Goal: Task Accomplishment & Management: Use online tool/utility

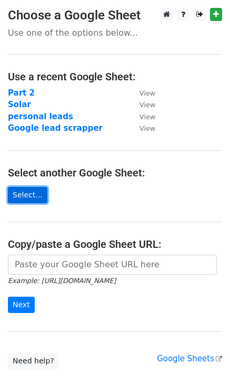
click at [32, 197] on link "Select..." at bounding box center [27, 195] width 39 height 16
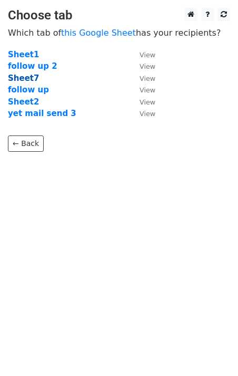
click at [32, 78] on strong "Sheet7" at bounding box center [23, 78] width 31 height 9
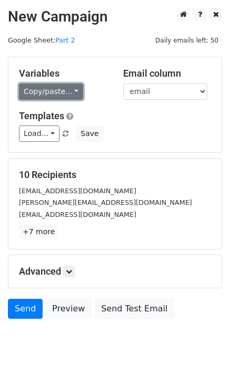
click at [45, 91] on link "Copy/paste..." at bounding box center [51, 92] width 64 height 16
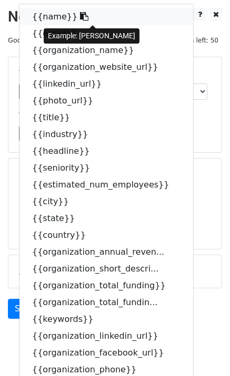
click at [77, 12] on span at bounding box center [82, 17] width 11 height 10
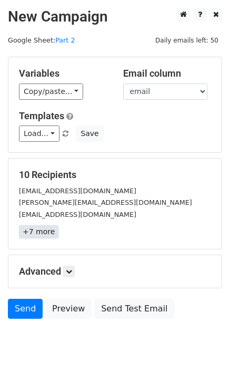
click at [47, 232] on link "+7 more" at bounding box center [38, 232] width 39 height 13
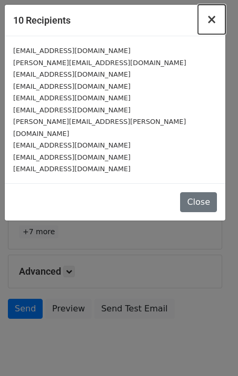
click at [211, 18] on span "×" at bounding box center [211, 19] width 11 height 15
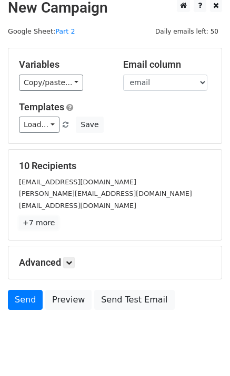
scroll to position [9, 0]
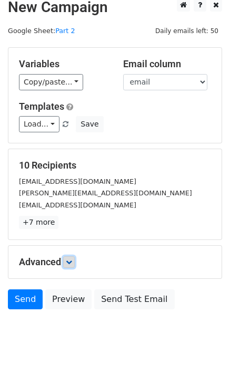
click at [69, 258] on link at bounding box center [69, 263] width 12 height 12
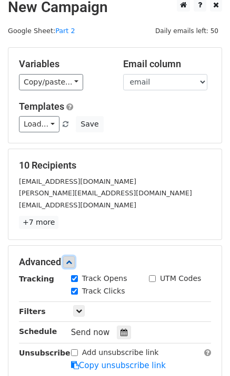
click at [69, 258] on link at bounding box center [69, 263] width 12 height 12
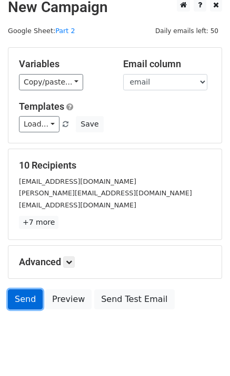
click at [28, 304] on link "Send" at bounding box center [25, 300] width 35 height 20
